Goal: Task Accomplishment & Management: Use online tool/utility

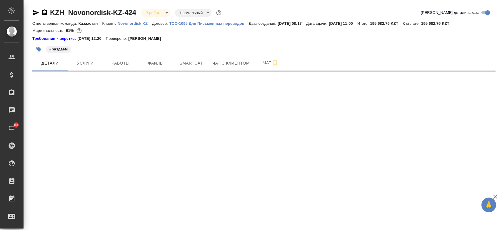
select select "RU"
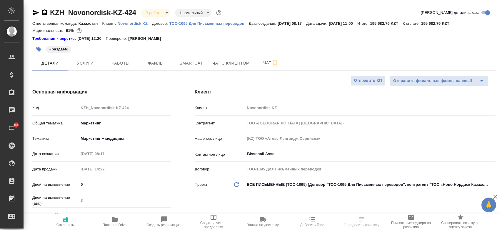
type textarea "x"
type input "[PERSON_NAME]"
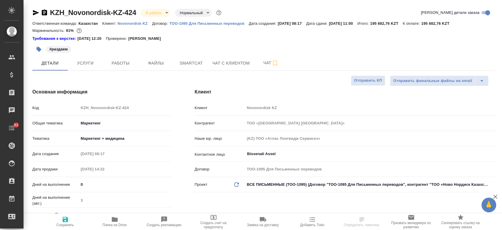
type textarea "x"
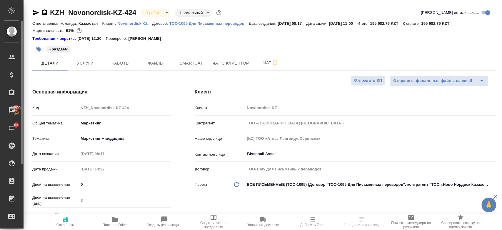
type textarea "x"
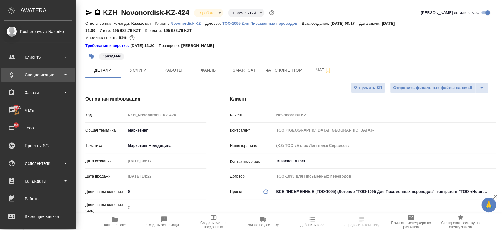
click at [42, 74] on div "Спецификации" at bounding box center [38, 74] width 68 height 9
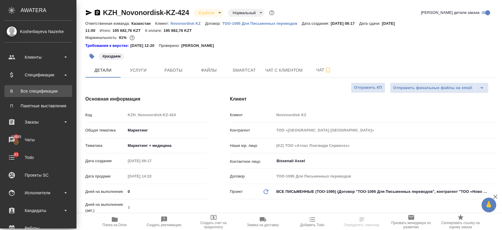
click at [41, 94] on link "В Все спецификации" at bounding box center [38, 91] width 68 height 12
type textarea "x"
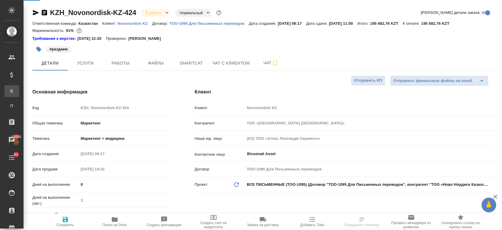
type textarea "x"
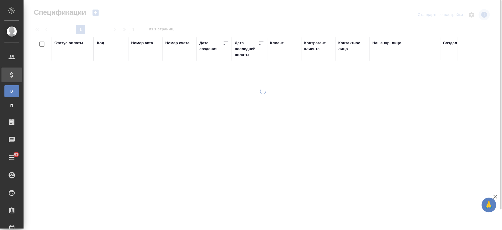
click at [95, 11] on icon "button" at bounding box center [96, 13] width 8 height 8
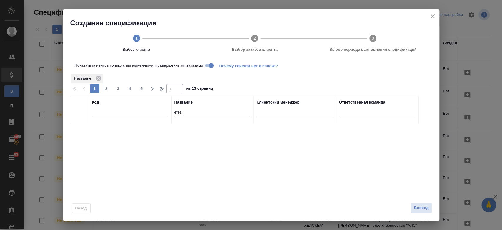
drag, startPoint x: 192, startPoint y: 107, endPoint x: 191, endPoint y: 112, distance: 4.8
click at [191, 112] on div "efes" at bounding box center [213, 113] width 77 height 14
click at [191, 112] on input "efes" at bounding box center [213, 112] width 77 height 7
type input "e"
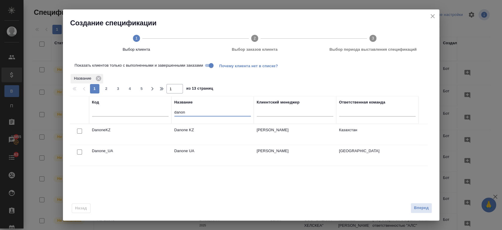
type input "danon"
click at [78, 131] on input "checkbox" at bounding box center [79, 130] width 5 height 5
checkbox input "true"
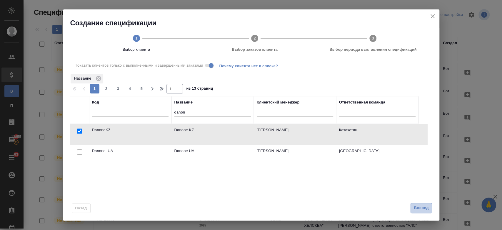
click at [420, 208] on span "Вперед" at bounding box center [421, 207] width 15 height 7
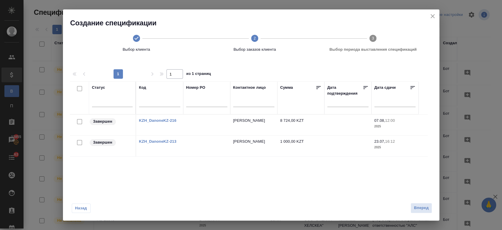
click at [78, 120] on input "checkbox" at bounding box center [79, 121] width 5 height 5
checkbox input "true"
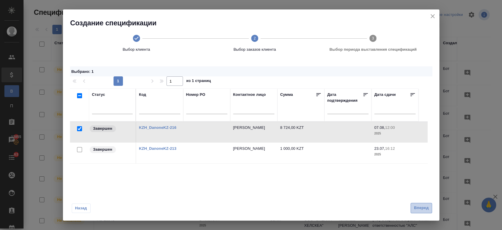
click at [421, 210] on span "Вперед" at bounding box center [421, 207] width 15 height 7
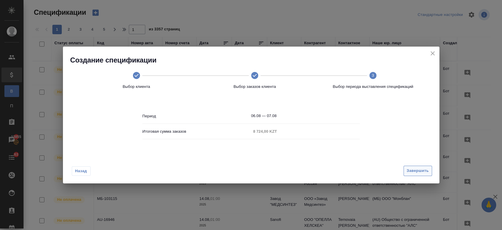
click at [421, 210] on div "Создание спецификации Выбор клиента Выбор заказов клиента 3 Выбор периода выста…" at bounding box center [251, 115] width 502 height 230
click at [84, 172] on span "Назад" at bounding box center [81, 171] width 12 height 6
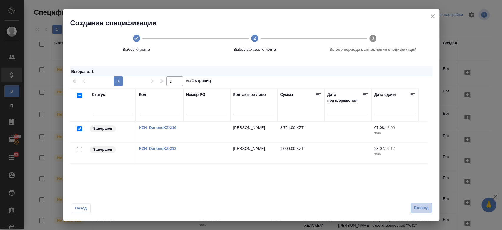
click at [418, 210] on span "Вперед" at bounding box center [421, 207] width 15 height 7
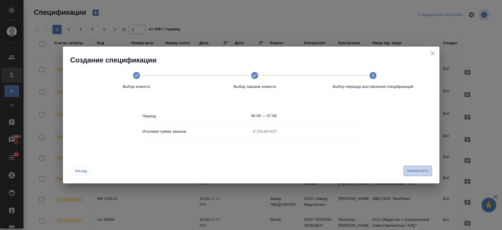
click at [418, 168] on span "Завершить" at bounding box center [418, 170] width 22 height 7
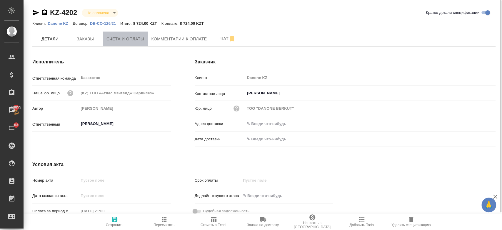
click at [129, 40] on span "Счета и оплаты" at bounding box center [126, 38] width 38 height 7
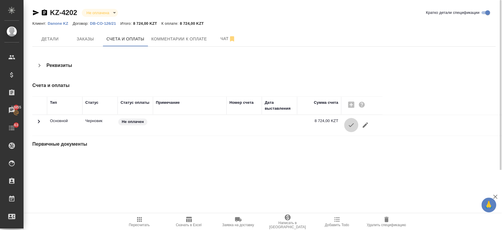
click at [354, 125] on icon "button" at bounding box center [351, 124] width 7 height 7
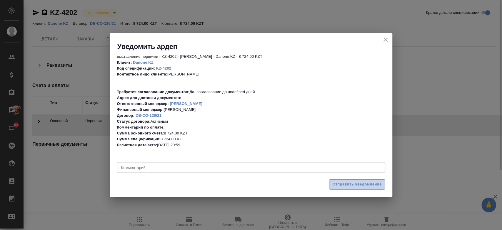
click at [340, 182] on span "Отправить уведомление" at bounding box center [357, 184] width 49 height 7
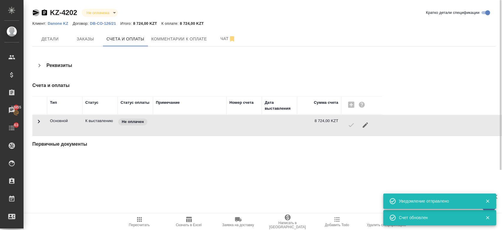
click at [33, 13] on icon "button" at bounding box center [35, 12] width 7 height 7
click at [198, 60] on div "Реквизиты" at bounding box center [190, 65] width 317 height 14
